Goal: Navigation & Orientation: Understand site structure

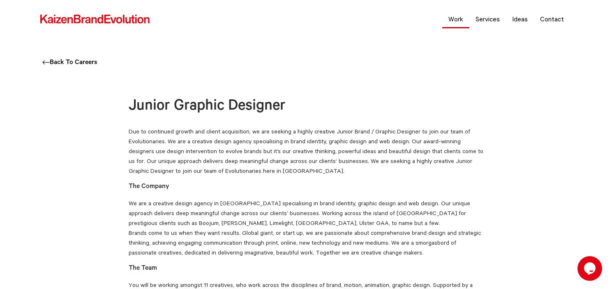
click at [461, 18] on link "Work" at bounding box center [455, 19] width 27 height 21
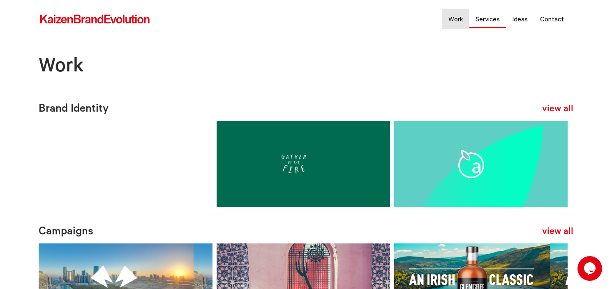
click at [490, 16] on link "Services" at bounding box center [487, 19] width 37 height 21
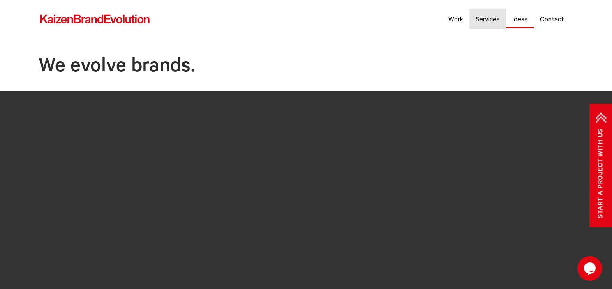
click at [526, 12] on link "Ideas" at bounding box center [520, 19] width 28 height 21
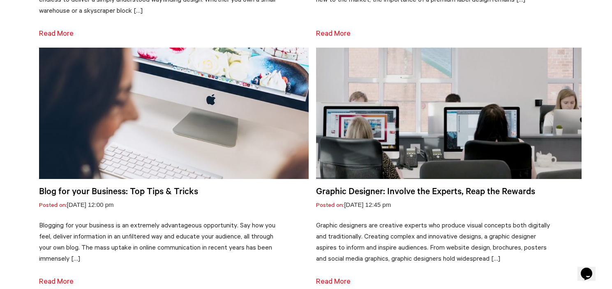
scroll to position [1740, 0]
